Goal: Communication & Community: Answer question/provide support

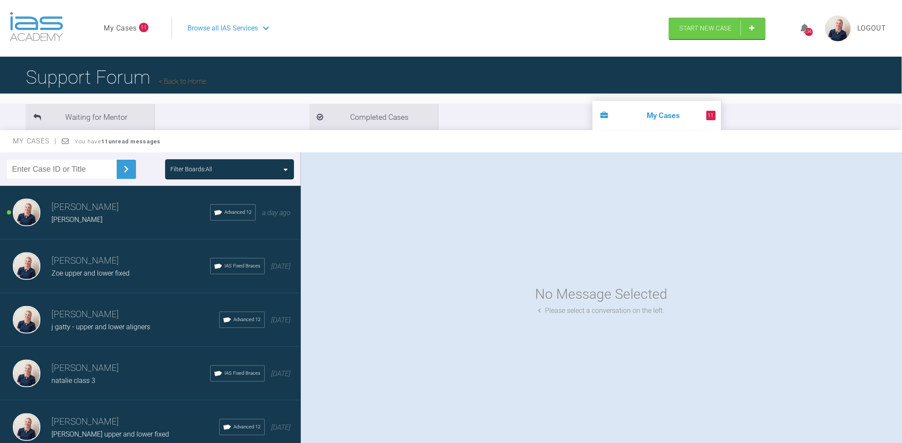
click at [213, 158] on div "Filter Boards: All" at bounding box center [150, 168] width 301 height 33
drag, startPoint x: 218, startPoint y: 164, endPoint x: 224, endPoint y: 172, distance: 10.2
click at [220, 164] on div "Filter Boards: All" at bounding box center [229, 169] width 129 height 20
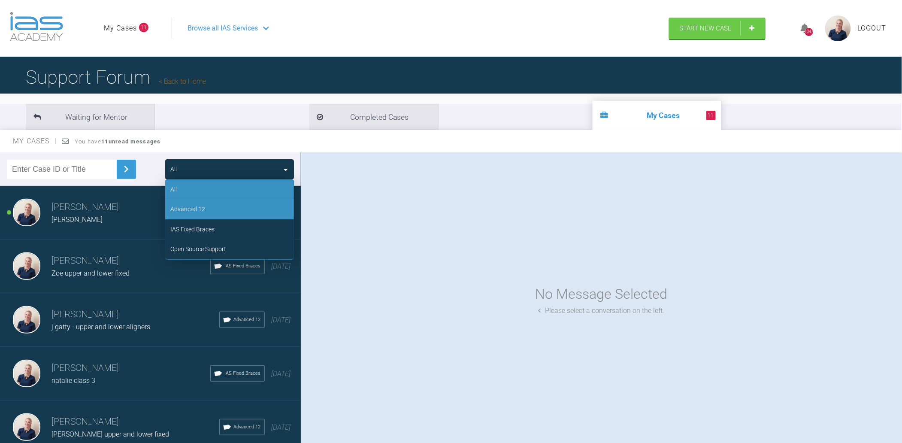
click at [223, 209] on div "Advanced 12" at bounding box center [229, 209] width 129 height 20
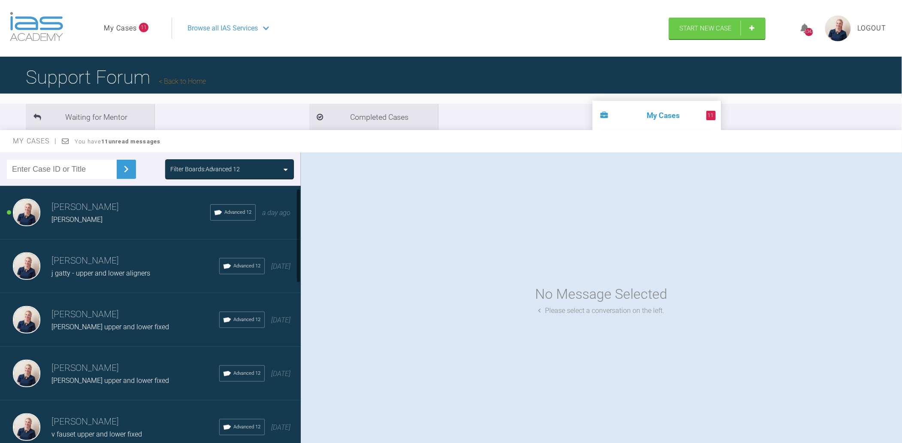
scroll to position [57, 0]
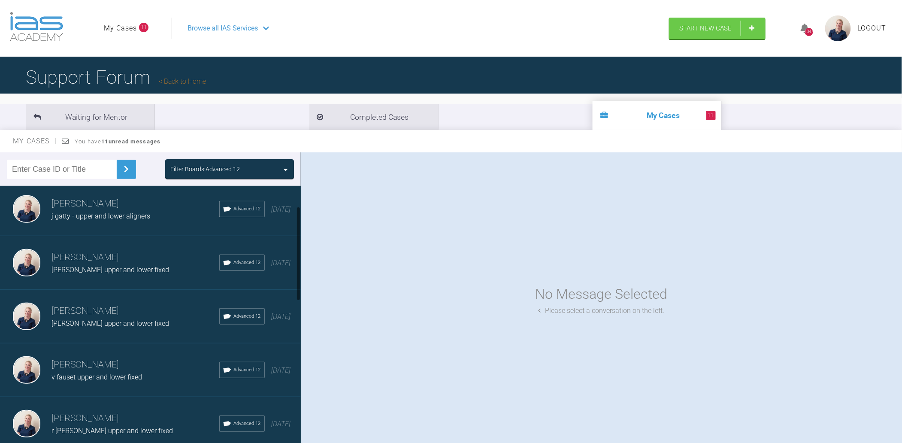
click at [203, 169] on div "Filter Boards: Advanced 12" at bounding box center [205, 168] width 70 height 9
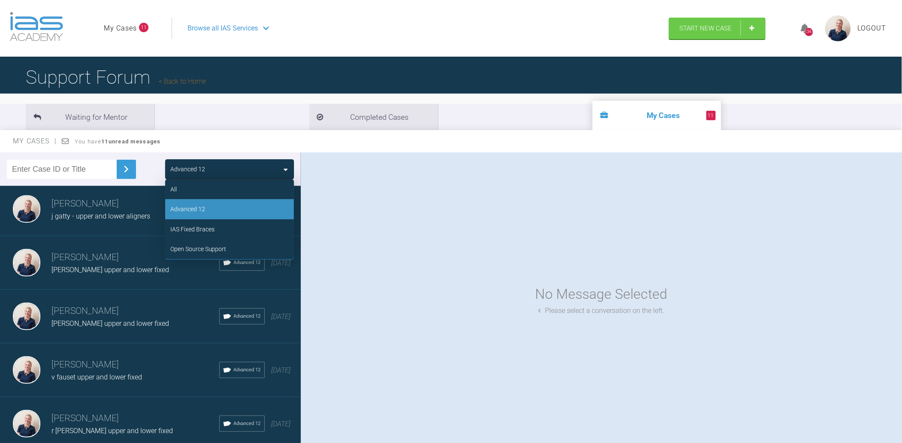
click at [205, 204] on div "Advanced 12" at bounding box center [229, 209] width 129 height 20
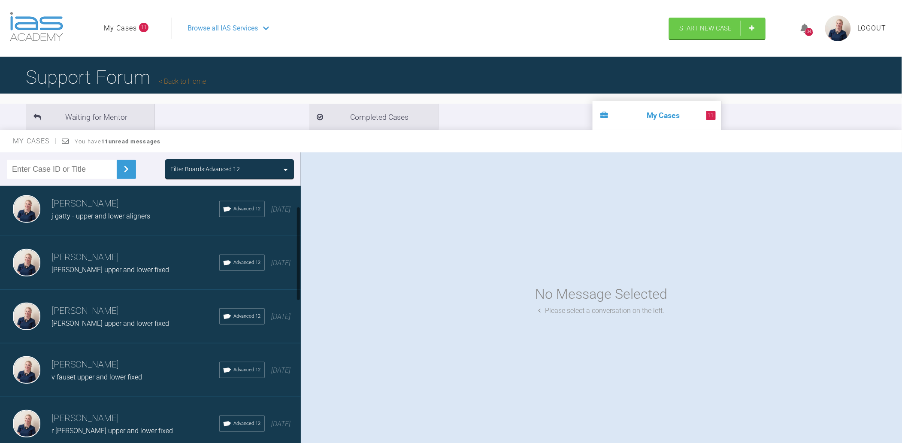
click at [209, 169] on div "Filter Boards: Advanced 12" at bounding box center [205, 168] width 70 height 9
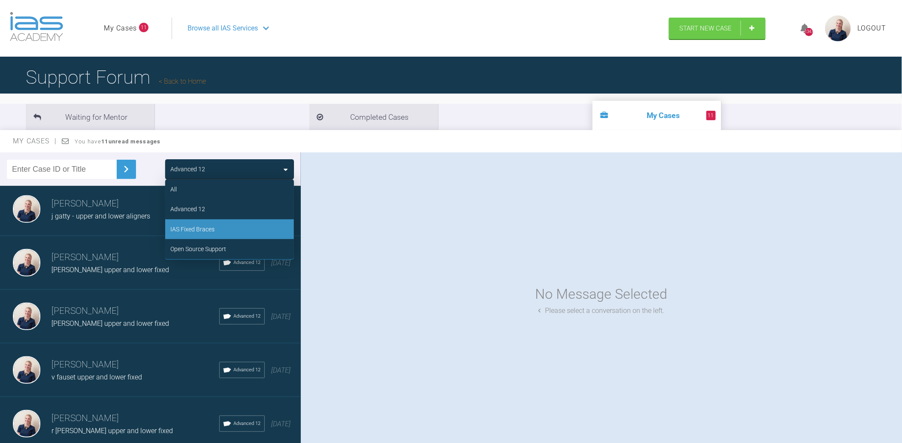
click at [213, 224] on div "IAS Fixed Braces" at bounding box center [192, 228] width 44 height 9
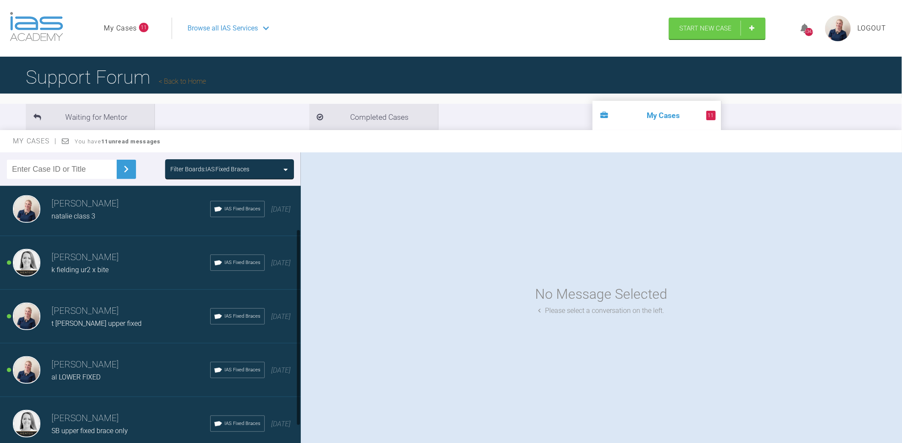
click at [106, 261] on h3 "[PERSON_NAME]" at bounding box center [131, 257] width 159 height 15
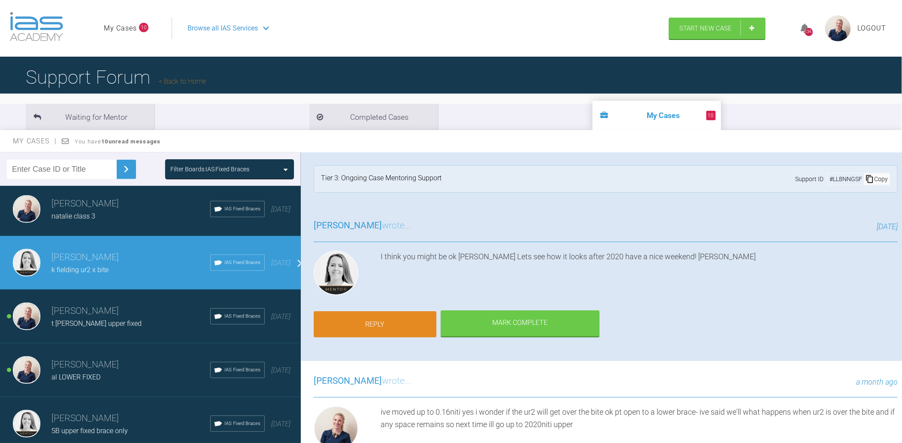
click at [387, 314] on link "Reply" at bounding box center [375, 324] width 123 height 27
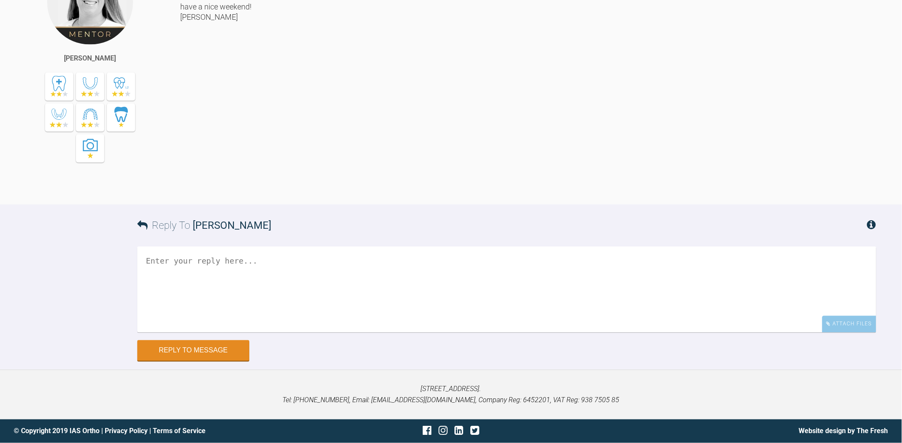
scroll to position [3608, 0]
click at [850, 325] on div "Attach Files" at bounding box center [849, 324] width 54 height 17
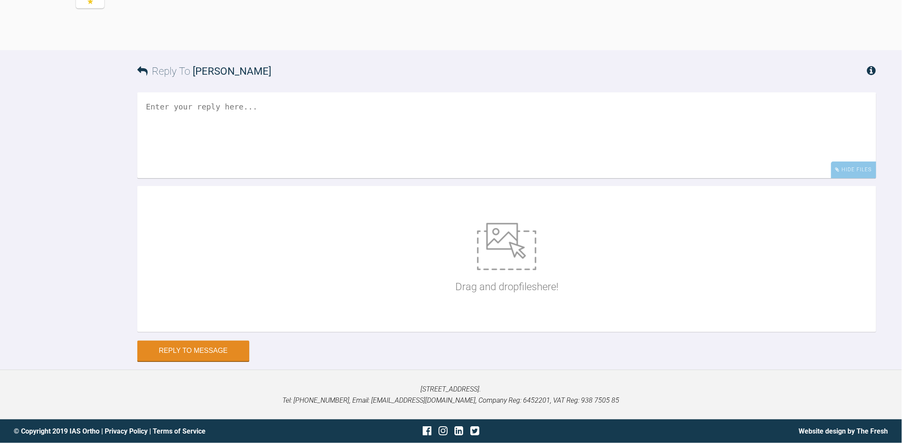
scroll to position [3762, 0]
click at [506, 270] on div "Drag and drop files here!" at bounding box center [506, 258] width 103 height 129
type input "C:\fakepath\kfeilding10.jpg"
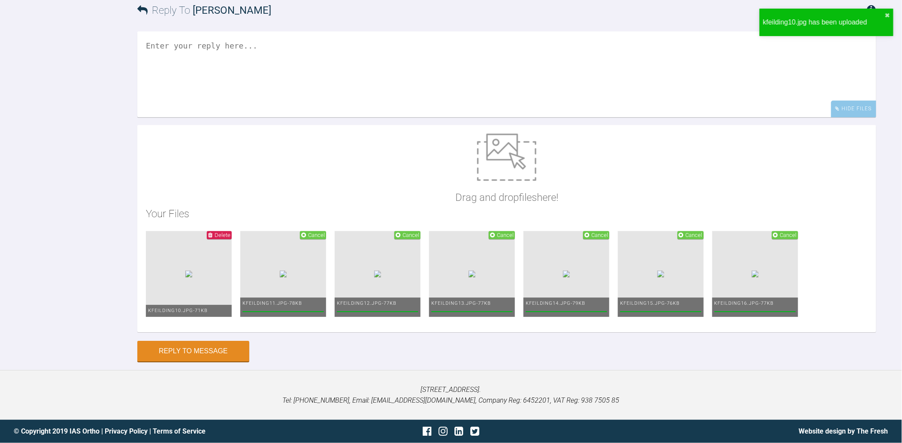
click at [332, 117] on textarea at bounding box center [506, 74] width 739 height 86
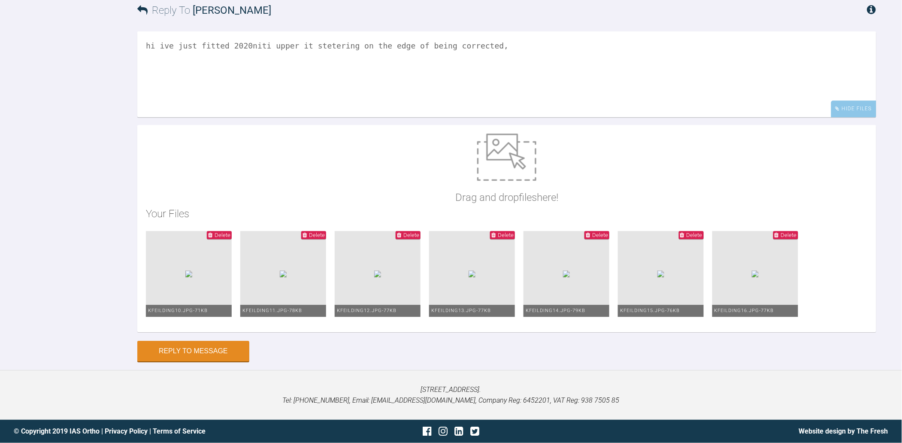
drag, startPoint x: 327, startPoint y: 105, endPoint x: 318, endPoint y: 106, distance: 8.6
click at [318, 106] on textarea "hi ive just fitted 2020niti upper it stetering on the edge of being corrected," at bounding box center [506, 74] width 739 height 86
drag, startPoint x: 341, startPoint y: 106, endPoint x: 304, endPoint y: 107, distance: 36.5
click at [304, 107] on textarea "hi ive just fitted 2020niti upper it stetering on the edge of being corrected," at bounding box center [506, 74] width 739 height 86
click at [454, 107] on textarea "hi ive just fitted 2020niti upper its on the edge of being corrected," at bounding box center [506, 74] width 739 height 86
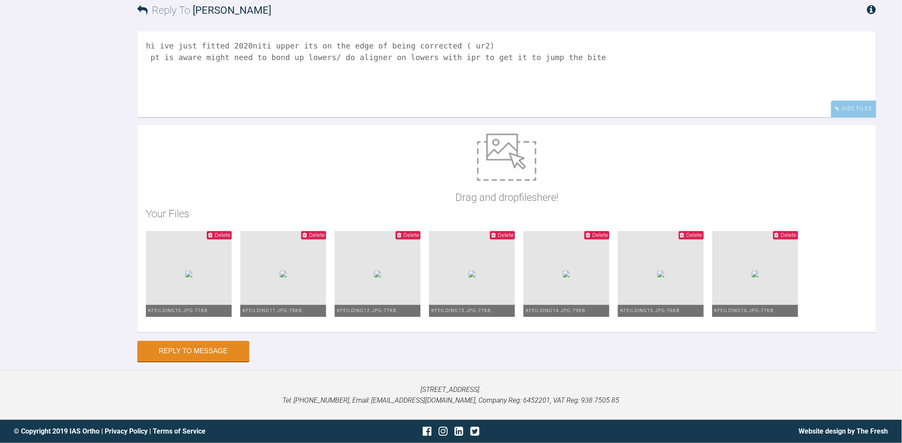
scroll to position [3819, 0]
click at [577, 59] on textarea "hi ive just fitted 2020niti upper its on the edge of being corrected ( ur2) pt …" at bounding box center [506, 74] width 739 height 86
type textarea "hi ive just fitted 2020niti upper its on the edge of being corrected ( ur2) pt …"
click at [215, 352] on button "Reply to Message" at bounding box center [193, 352] width 112 height 21
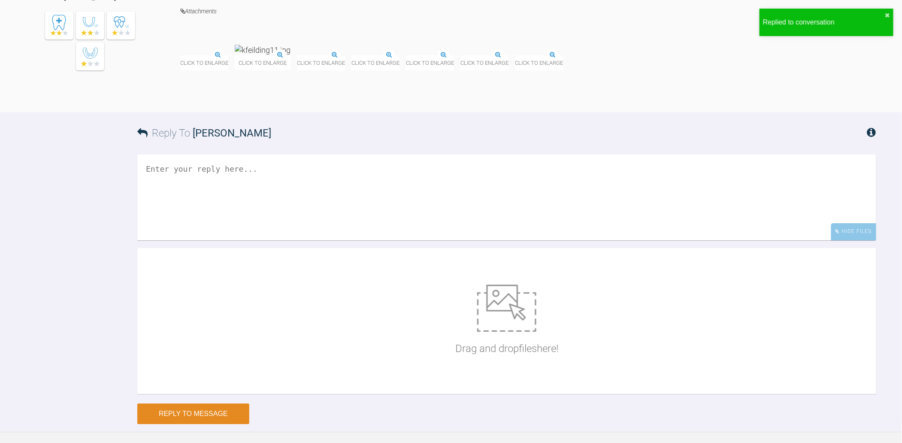
scroll to position [3946, 0]
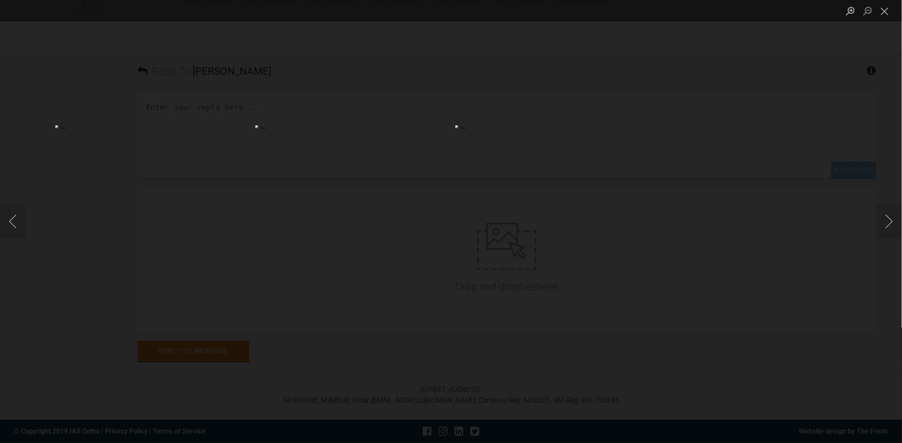
click at [465, 216] on img "Lightbox" at bounding box center [450, 221] width 391 height 192
click at [465, 216] on img "Lightbox" at bounding box center [437, 227] width 1813 height 890
click at [886, 10] on button "Close lightbox" at bounding box center [885, 10] width 17 height 15
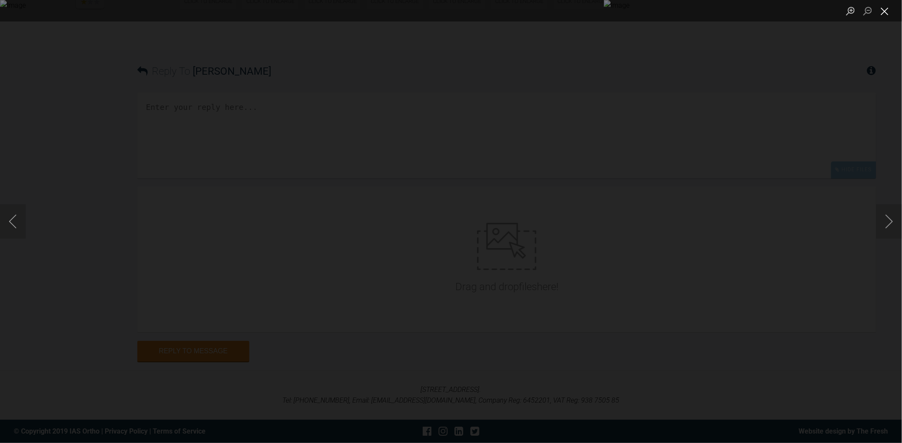
click at [883, 14] on button "Close lightbox" at bounding box center [885, 10] width 17 height 15
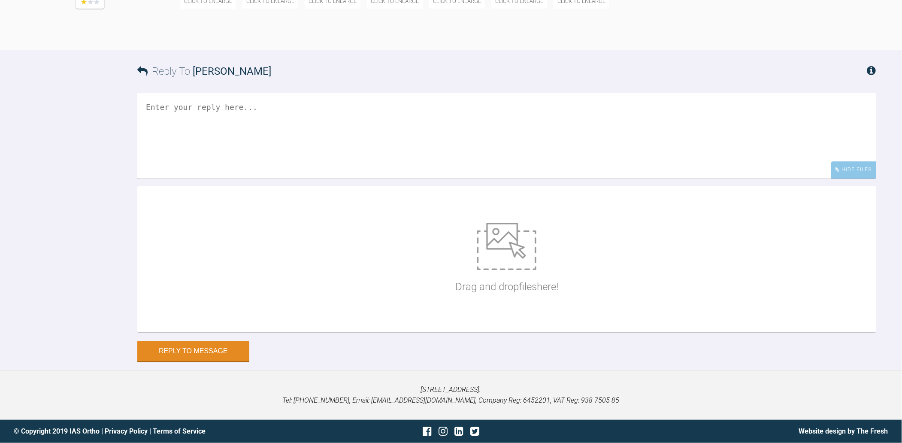
scroll to position [3715, 0]
